Goal: Navigation & Orientation: Find specific page/section

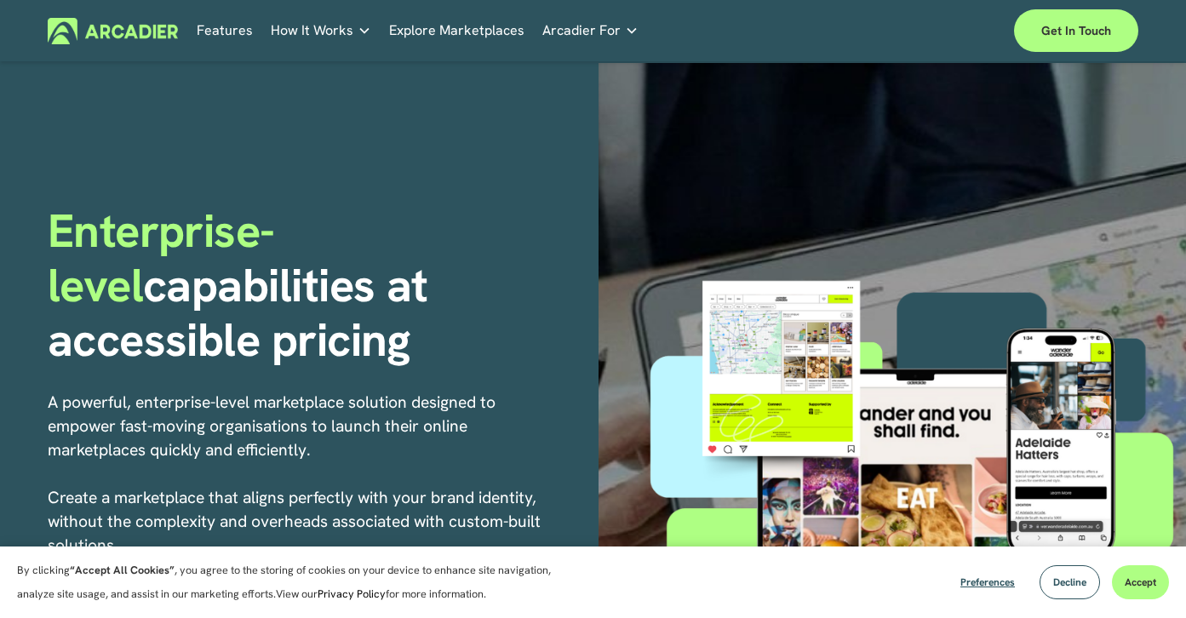
click at [444, 34] on link "Explore Marketplaces" at bounding box center [456, 31] width 135 height 26
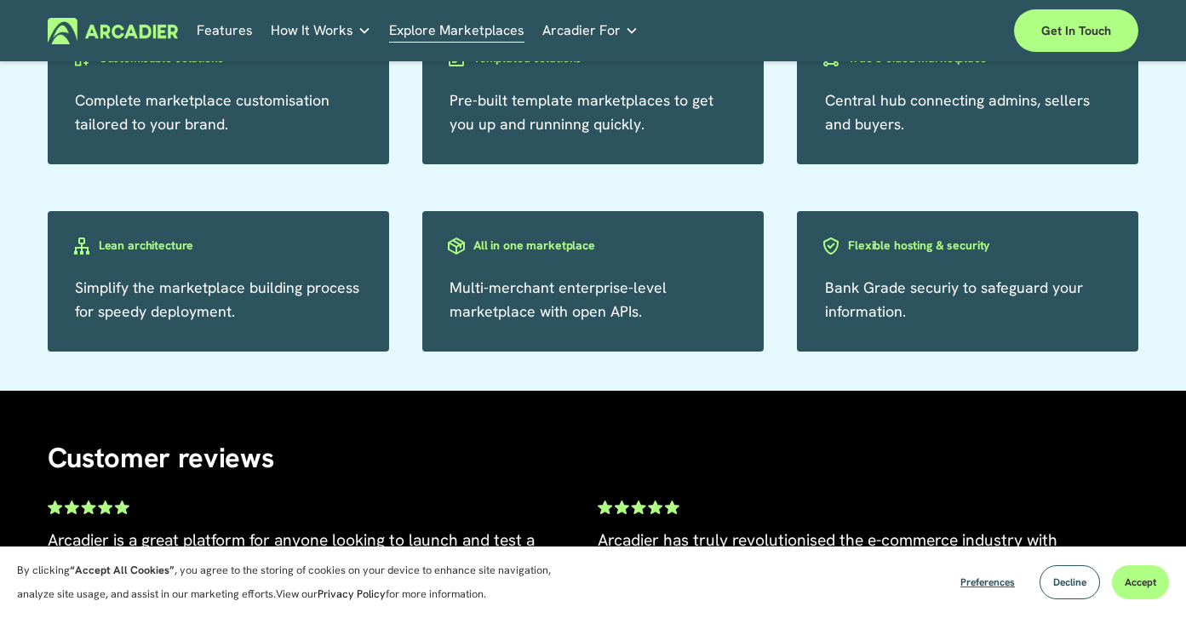
scroll to position [3093, 0]
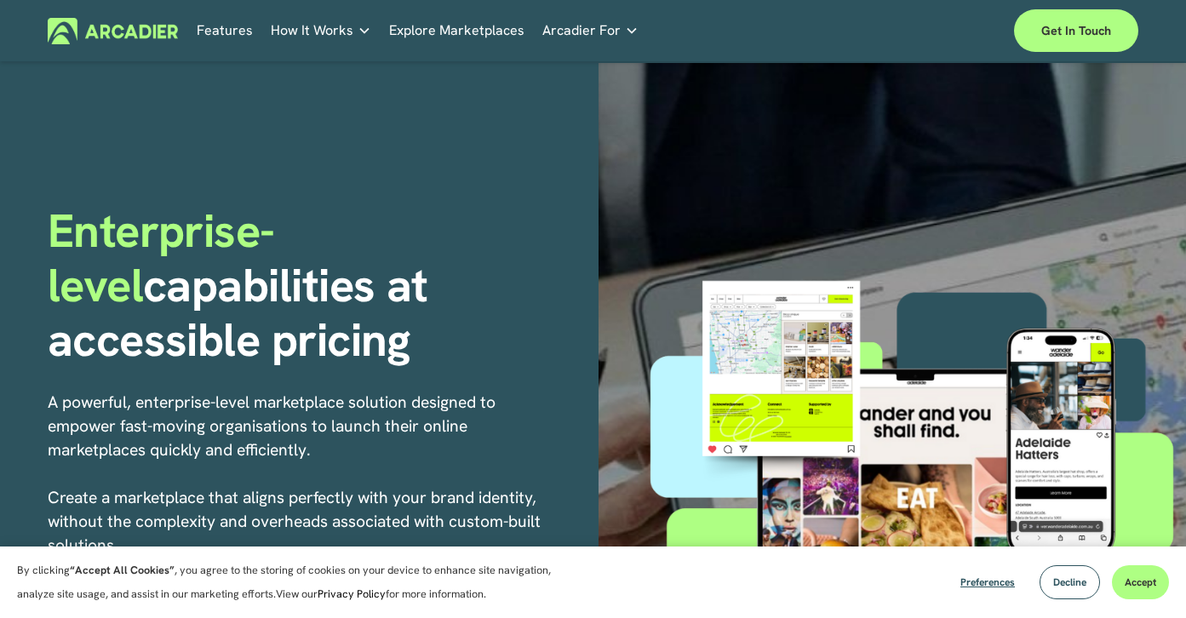
click at [245, 35] on link "Features" at bounding box center [225, 31] width 56 height 26
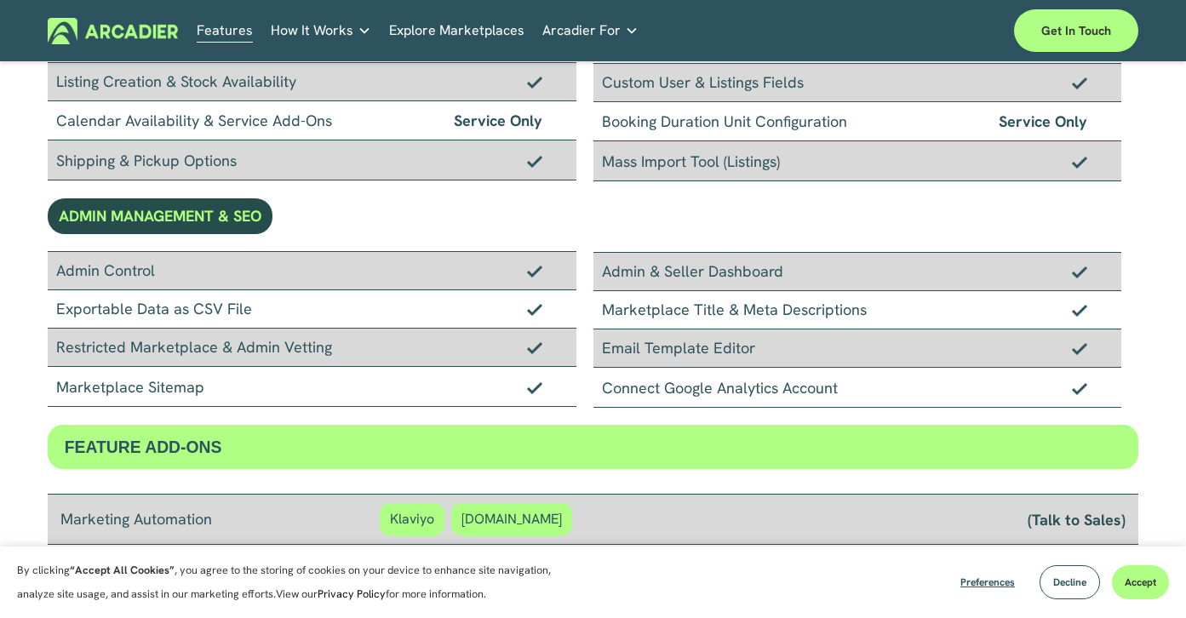
scroll to position [1506, 0]
